Goal: Task Accomplishment & Management: Manage account settings

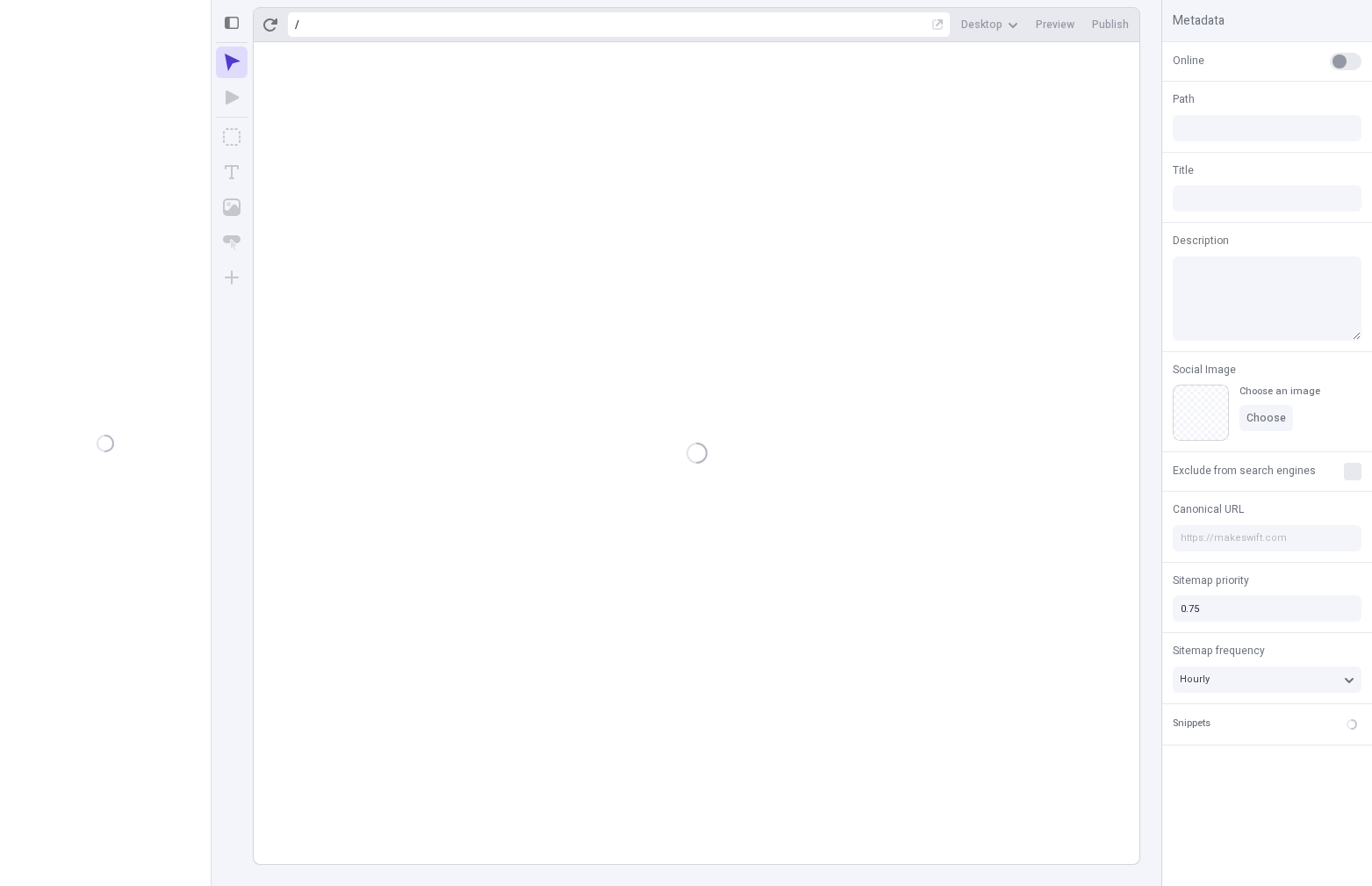
type input "/page"
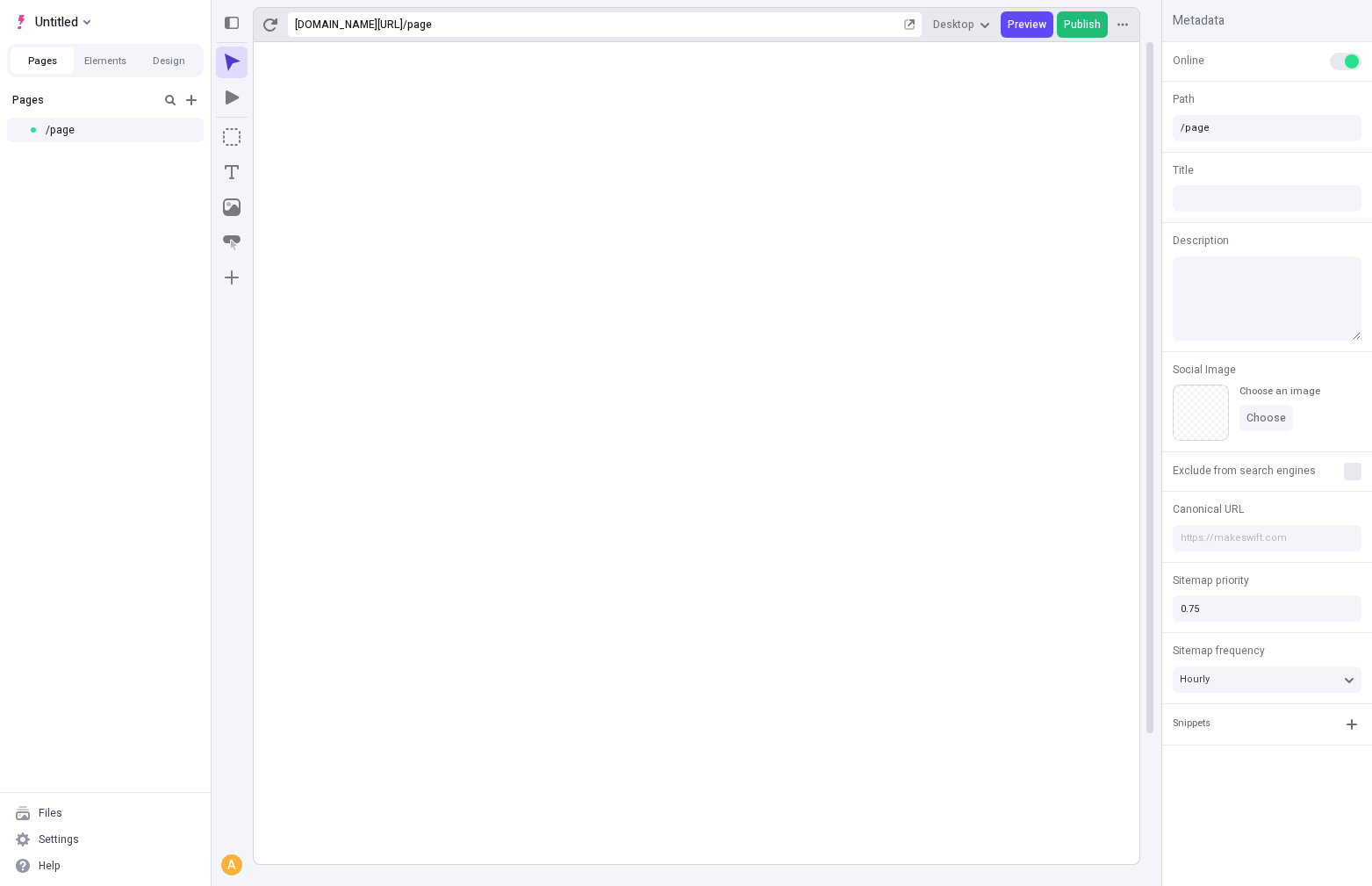
click at [1076, 27] on span "Publish" at bounding box center [1081, 25] width 37 height 14
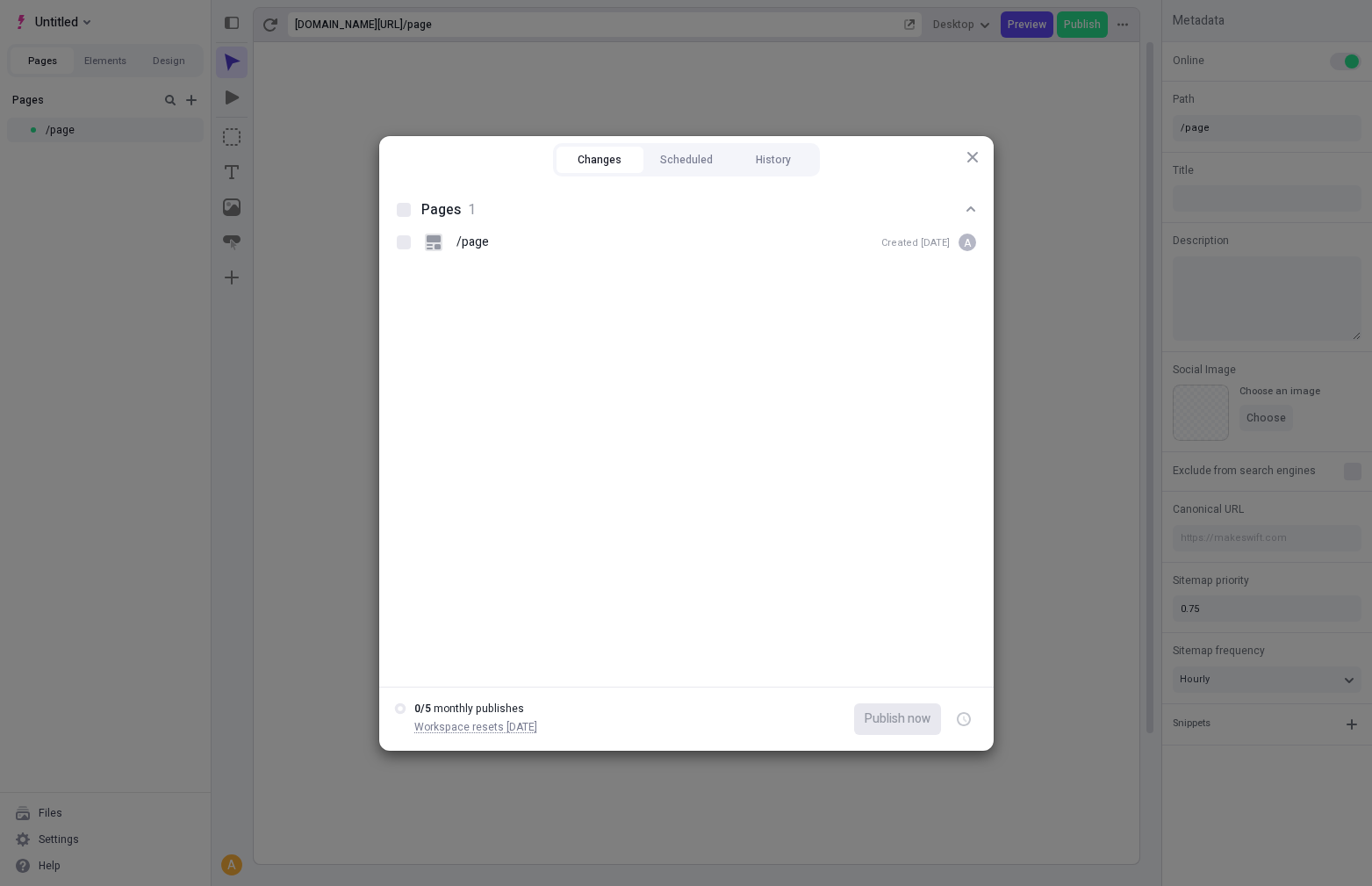
click at [968, 152] on icon "button" at bounding box center [971, 157] width 10 height 10
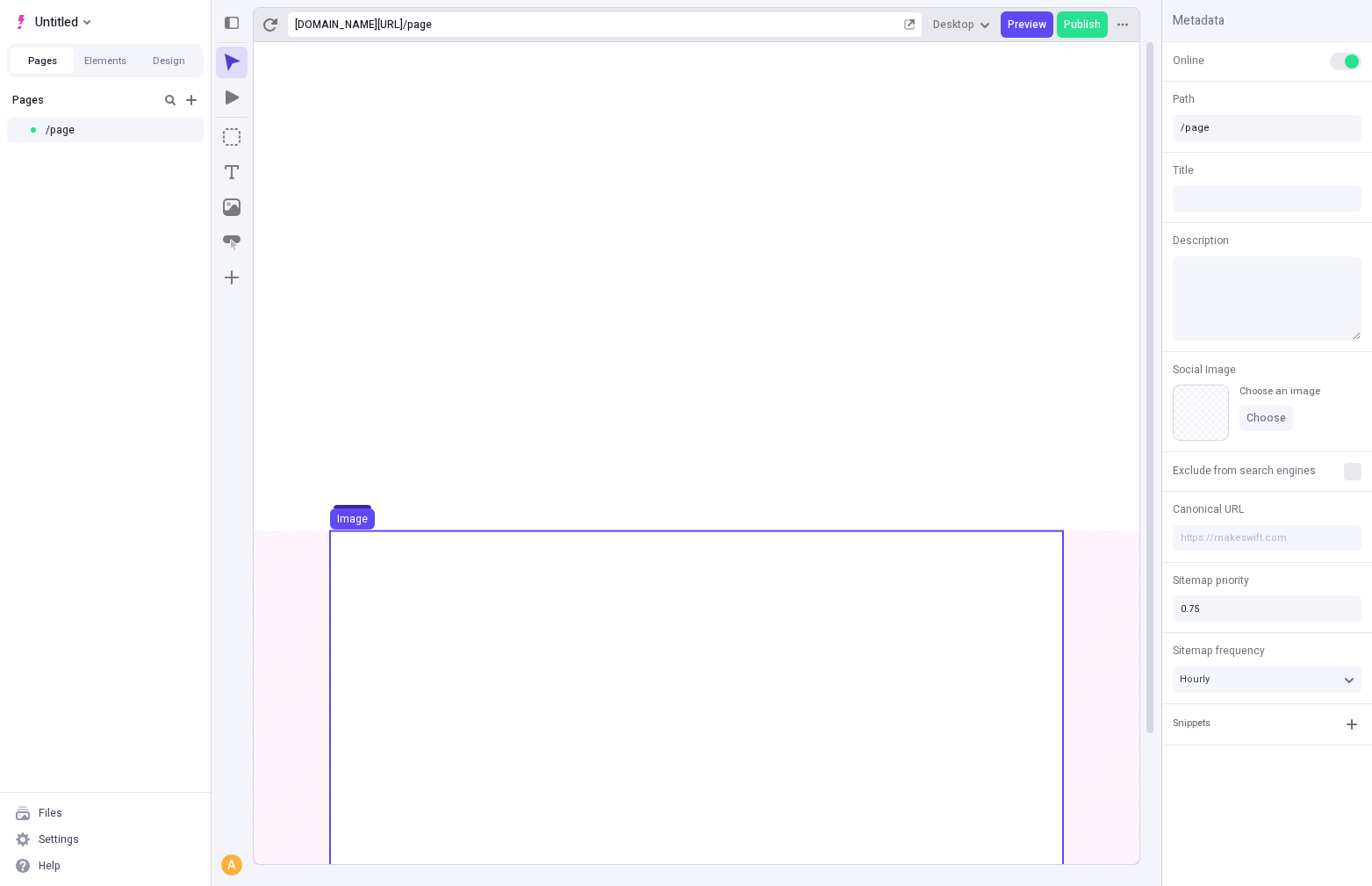
click at [516, 607] on use at bounding box center [696, 775] width 733 height 489
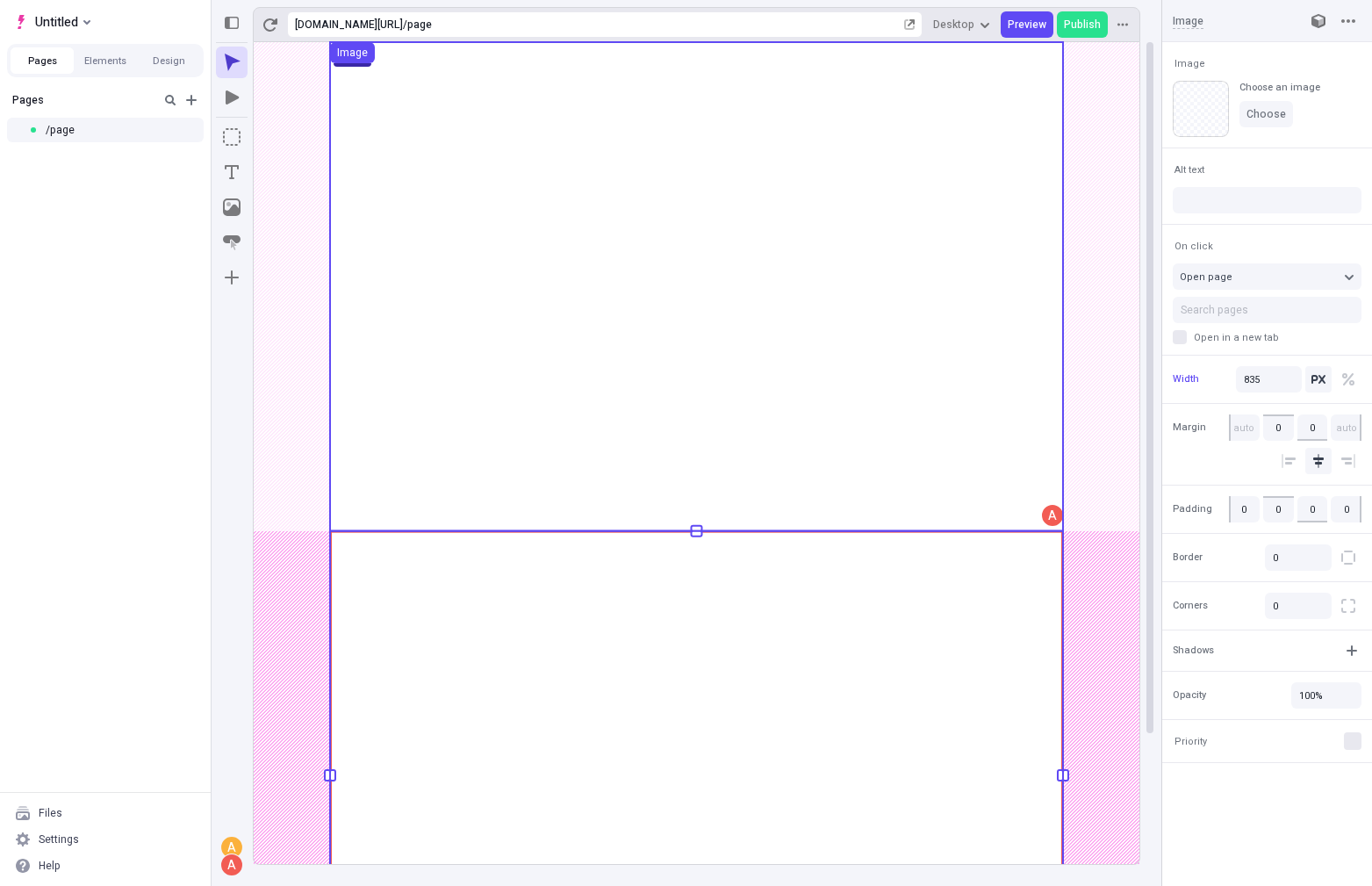
click at [510, 342] on use at bounding box center [696, 287] width 733 height 489
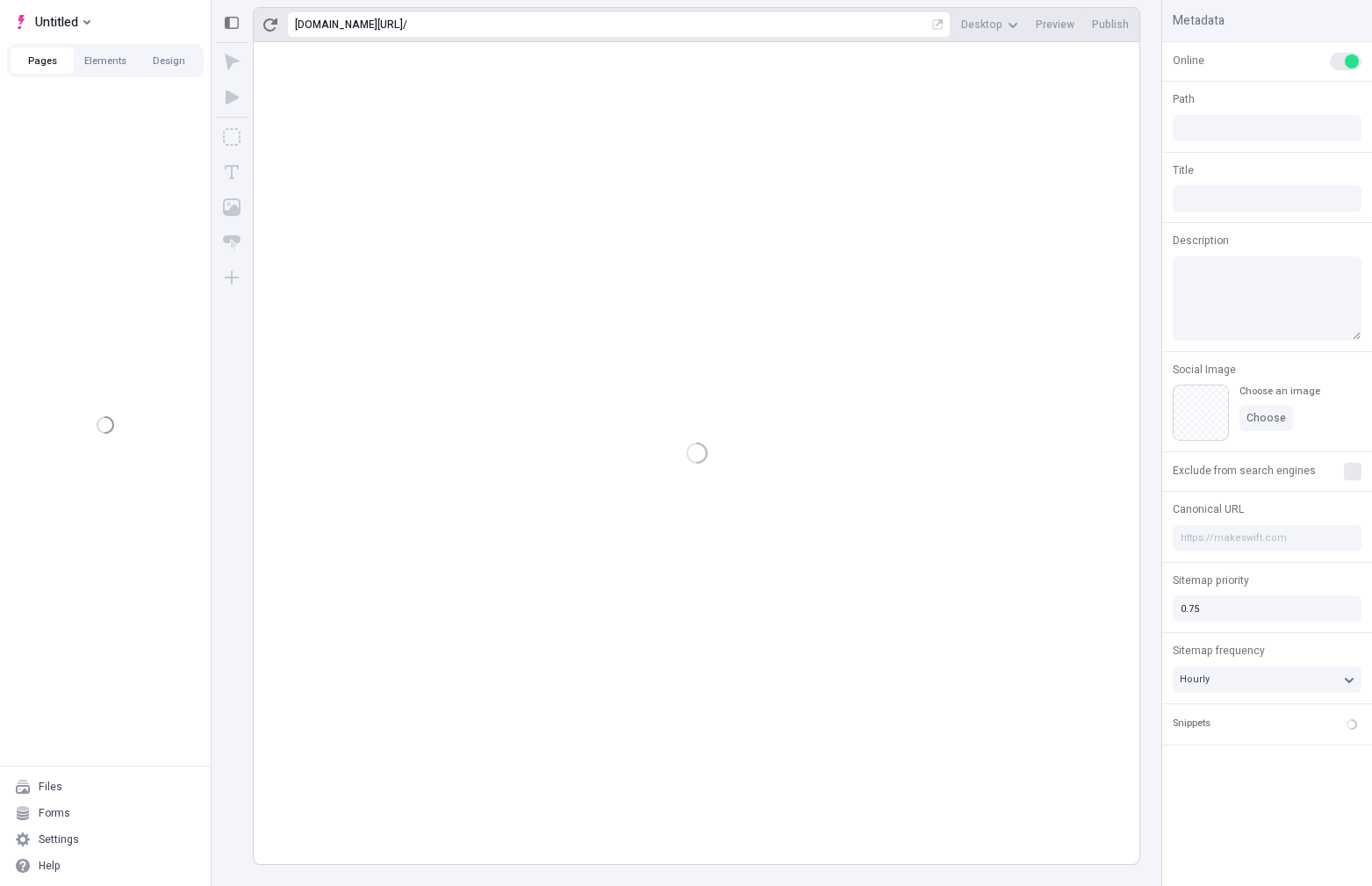
type input "/page"
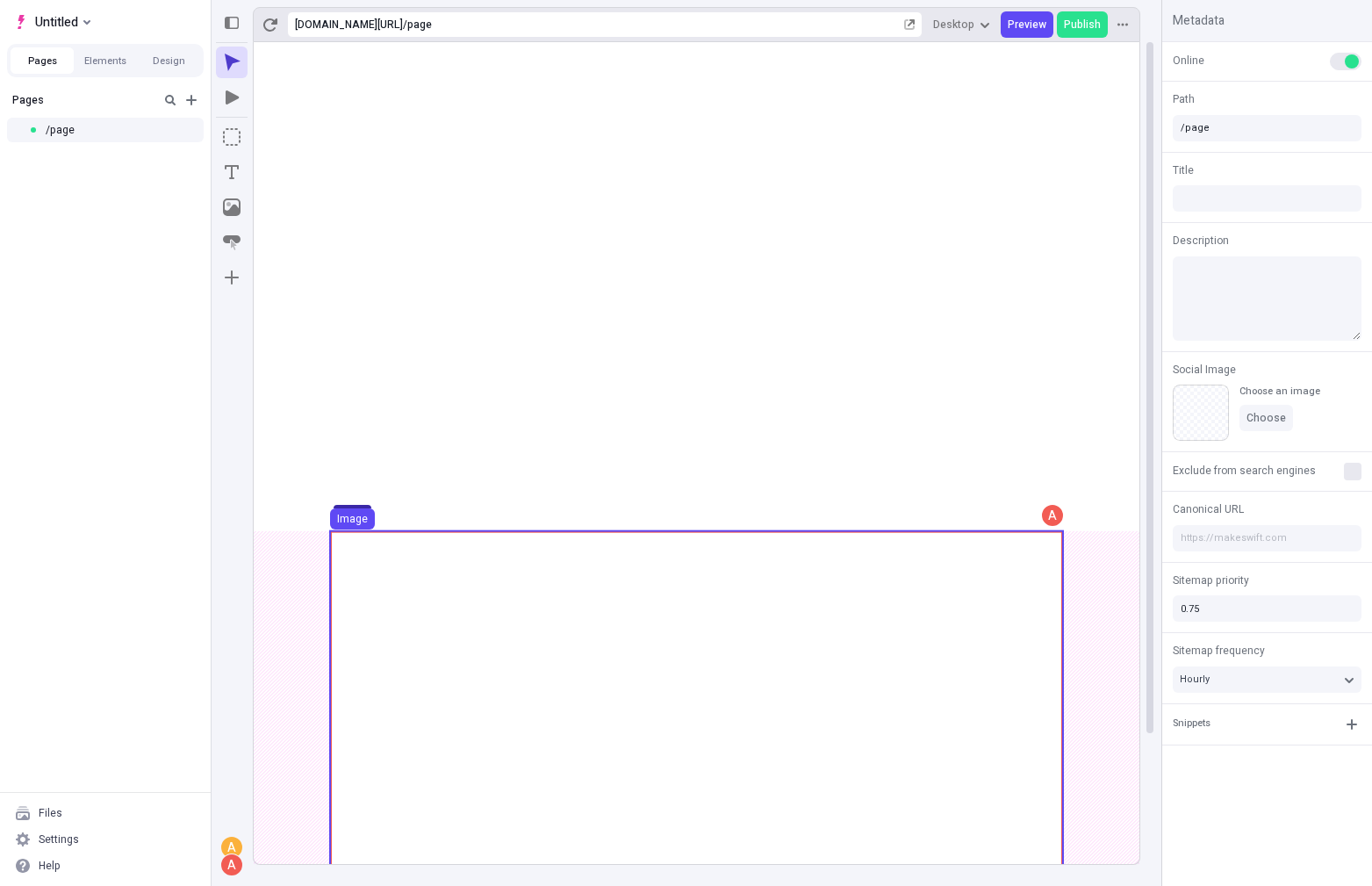
click at [447, 612] on use at bounding box center [696, 775] width 733 height 489
